Goal: Transaction & Acquisition: Purchase product/service

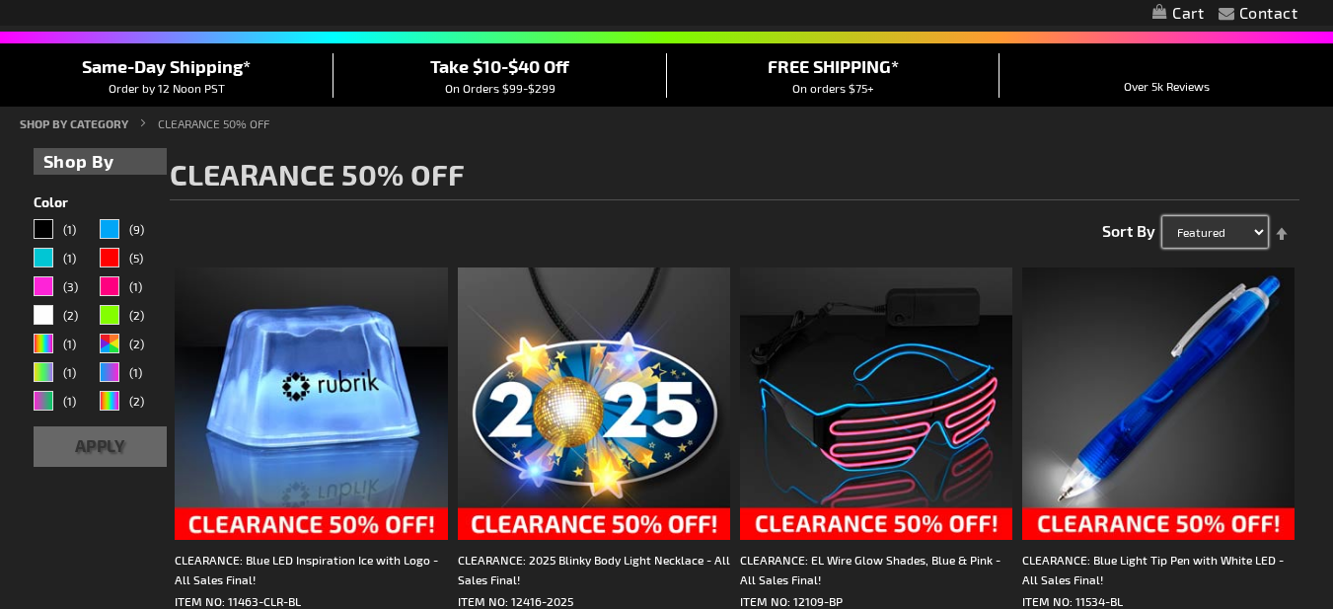
click at [1246, 231] on select "Featured Name Price Best Sellers" at bounding box center [1215, 232] width 106 height 32
select select "price"
click at [1162, 216] on select "Featured Name Price Best Sellers" at bounding box center [1215, 232] width 106 height 32
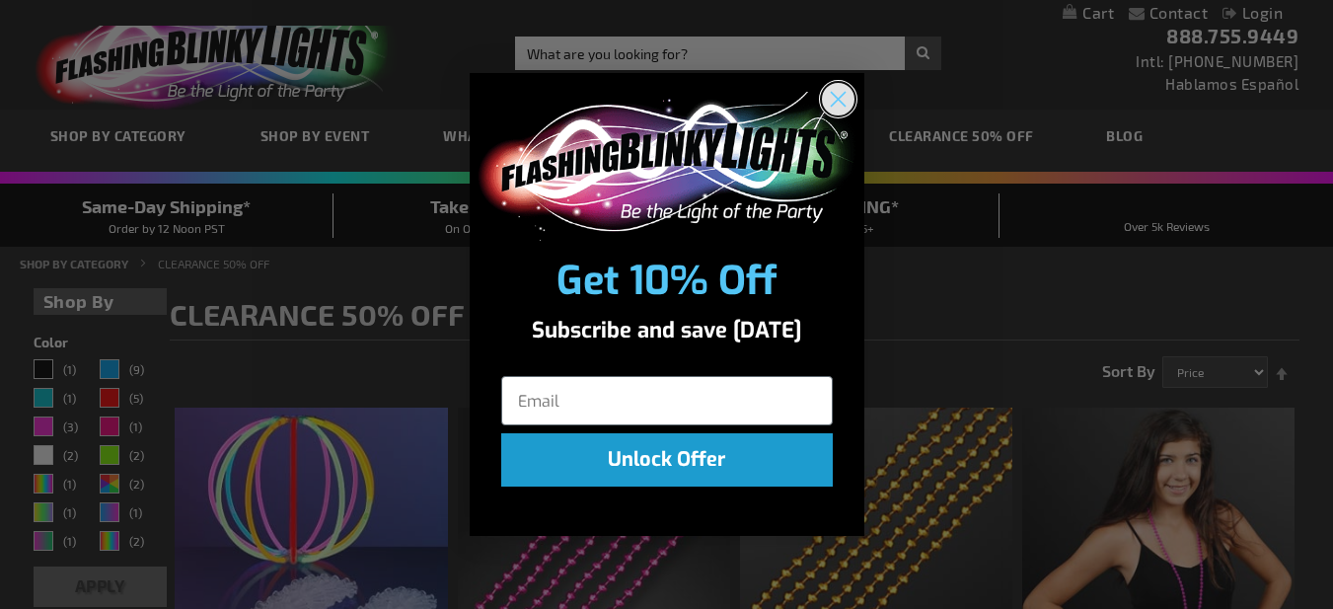
click at [838, 95] on circle "Close dialog" at bounding box center [837, 99] width 33 height 33
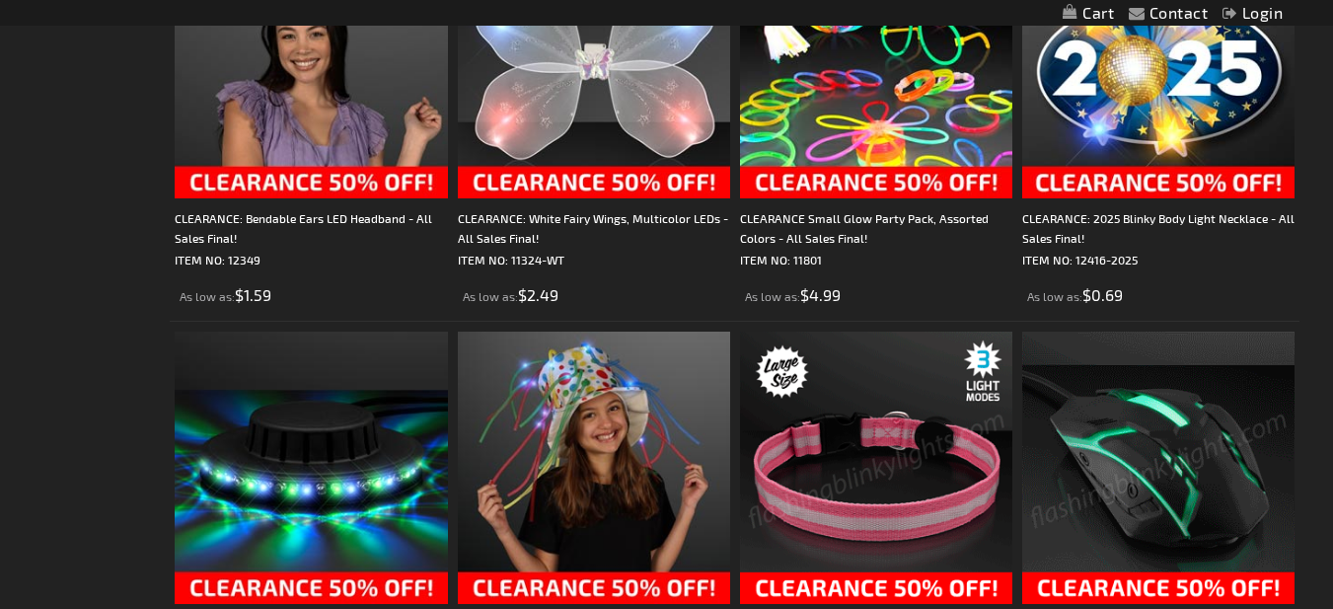
scroll to position [3808, 0]
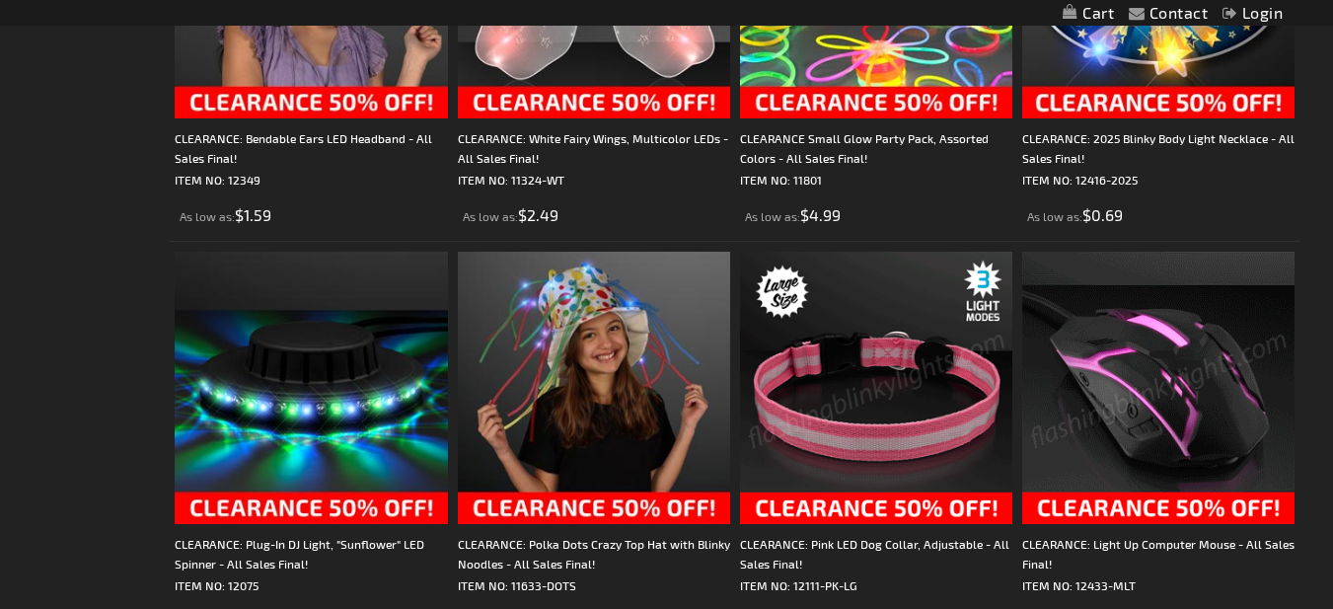
click at [846, 327] on img at bounding box center [876, 388] width 272 height 272
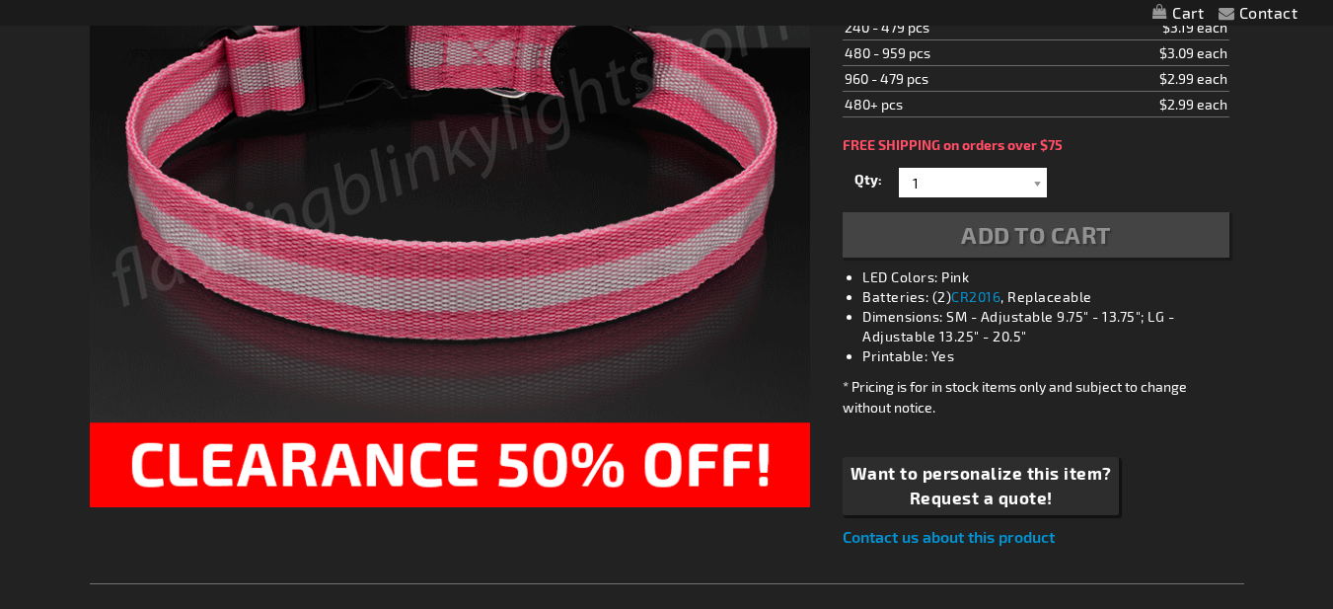
scroll to position [486, 0]
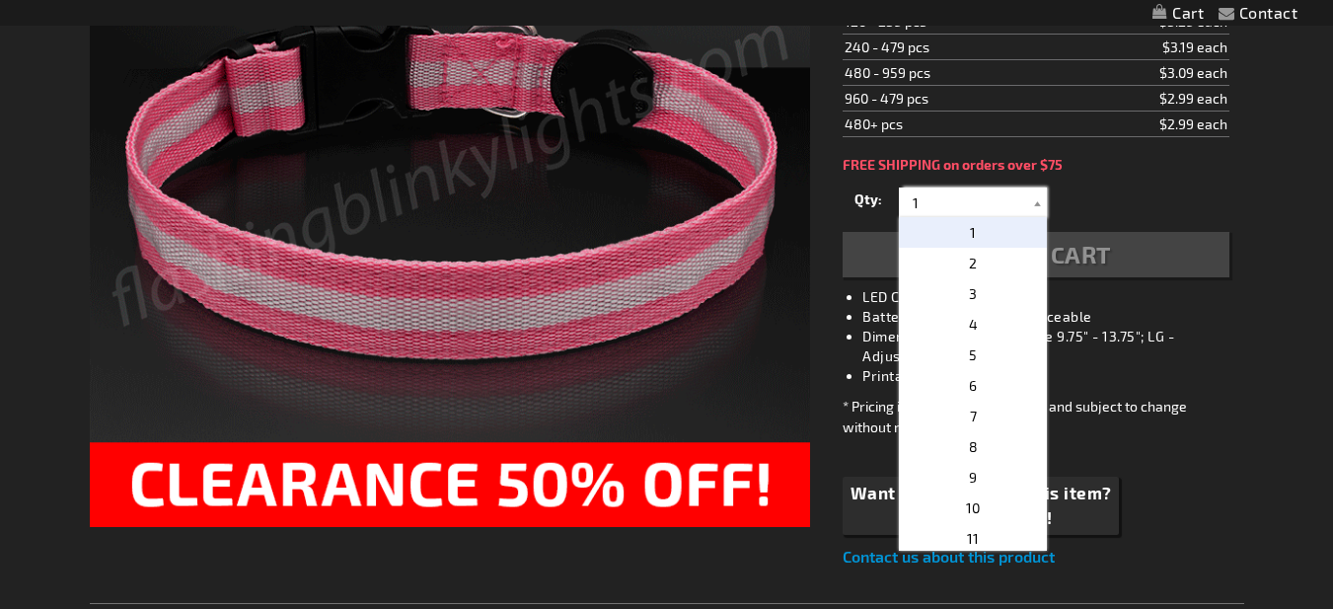
click at [954, 206] on input "1" at bounding box center [975, 202] width 143 height 30
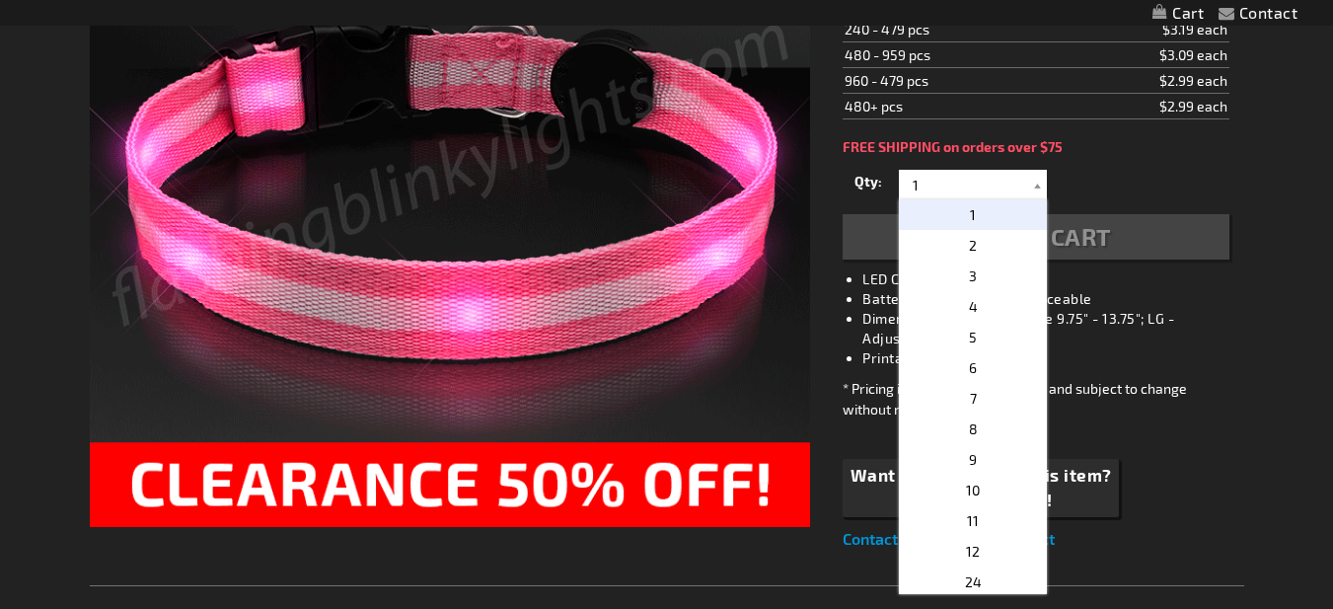
click at [987, 550] on p "12" at bounding box center [973, 551] width 148 height 31
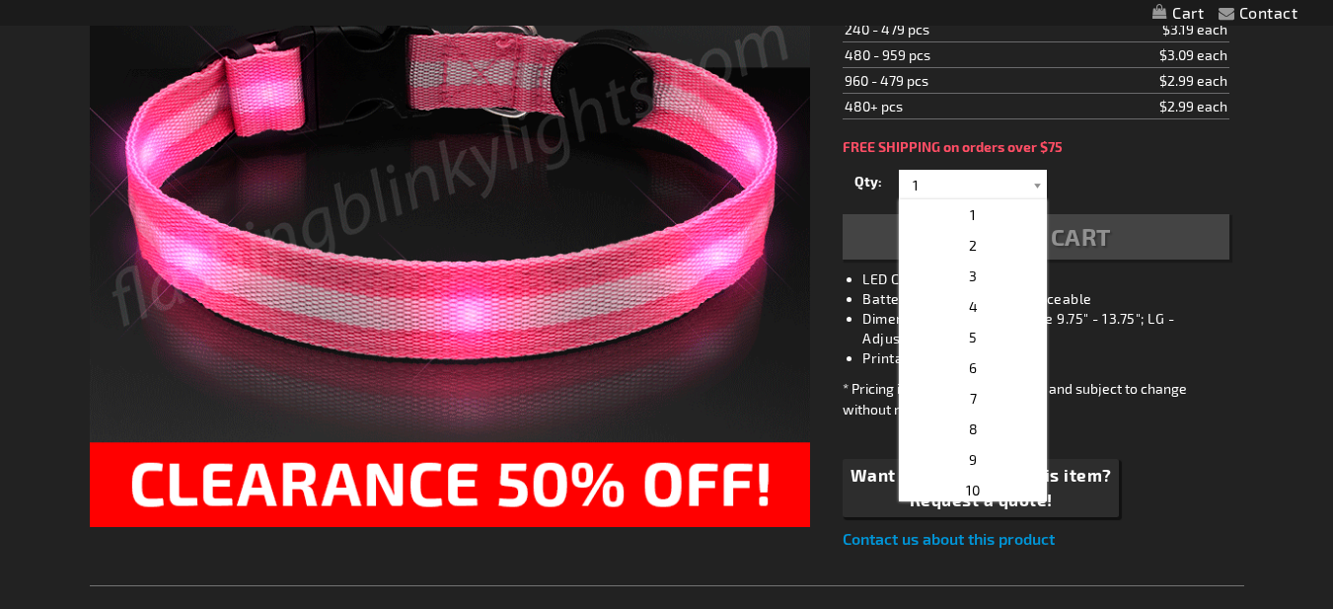
type input "12"
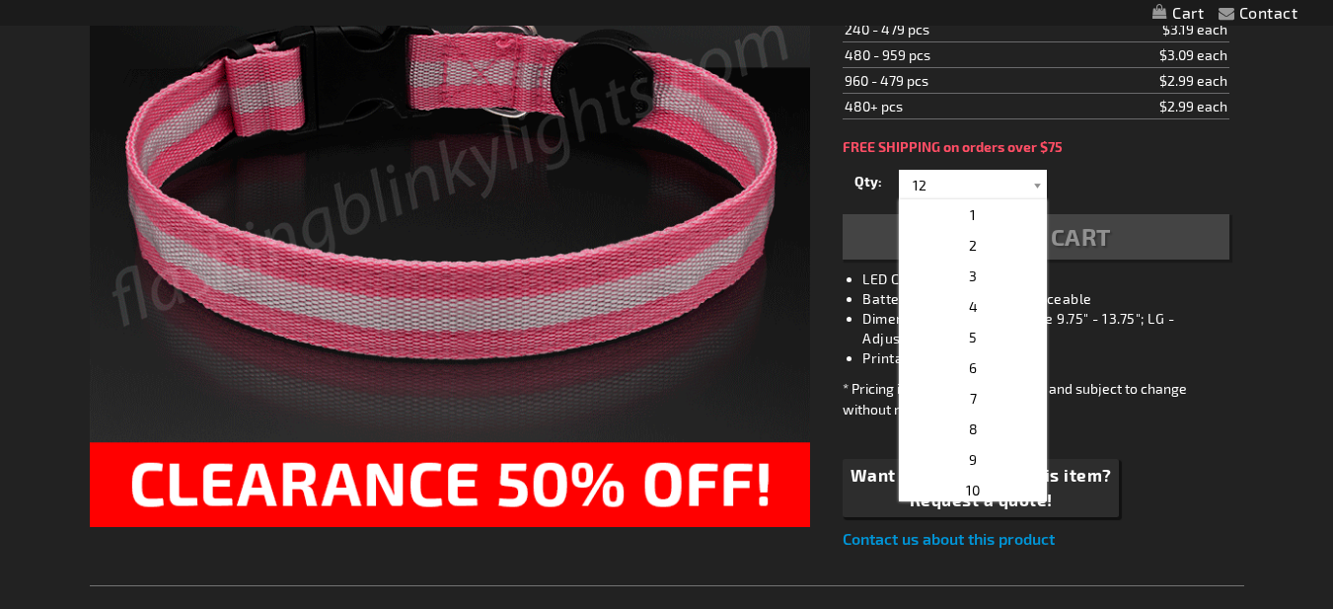
click at [1103, 234] on div "Add to Cart" at bounding box center [1036, 236] width 386 height 45
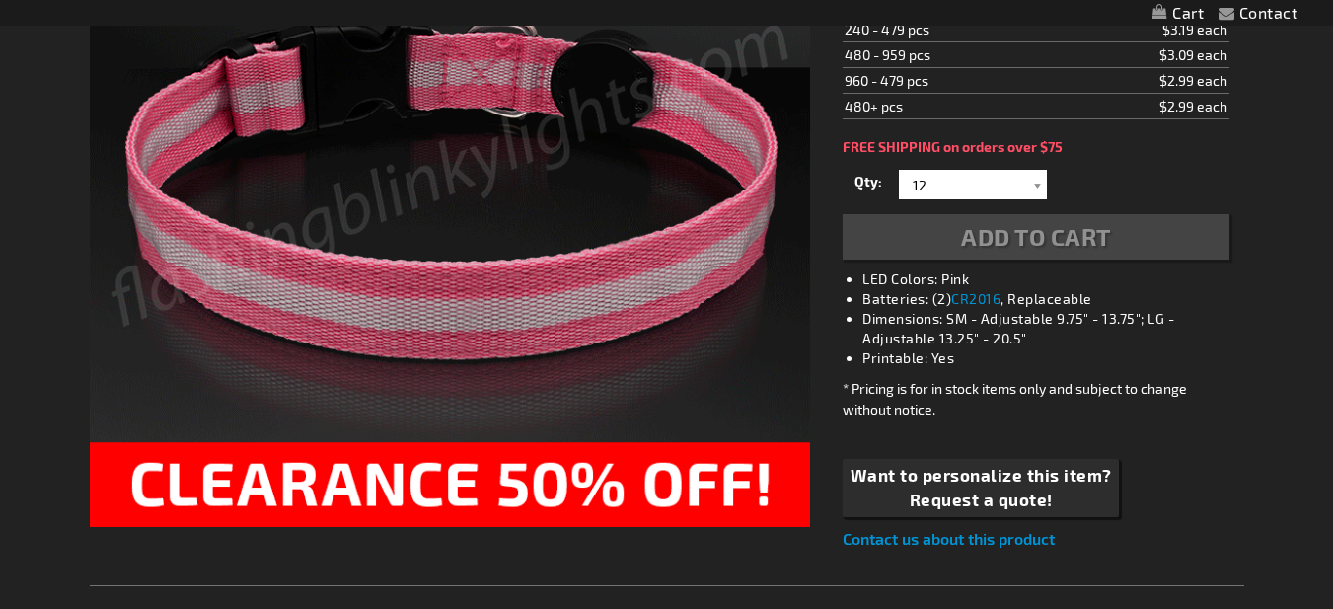
click at [1103, 234] on span "Add to Cart" at bounding box center [1036, 236] width 150 height 29
